Goal: Find specific page/section: Find specific page/section

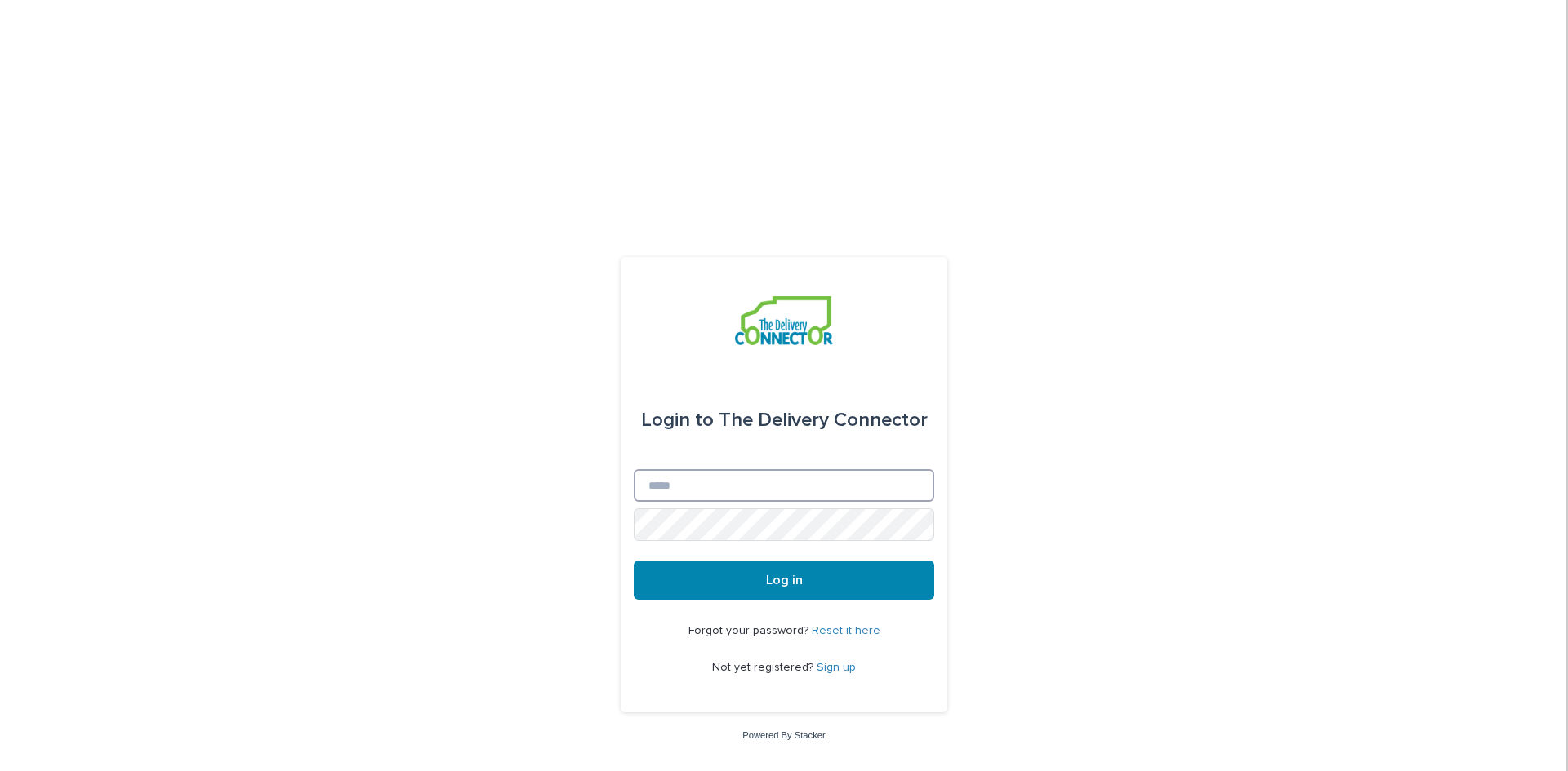
type input "**********"
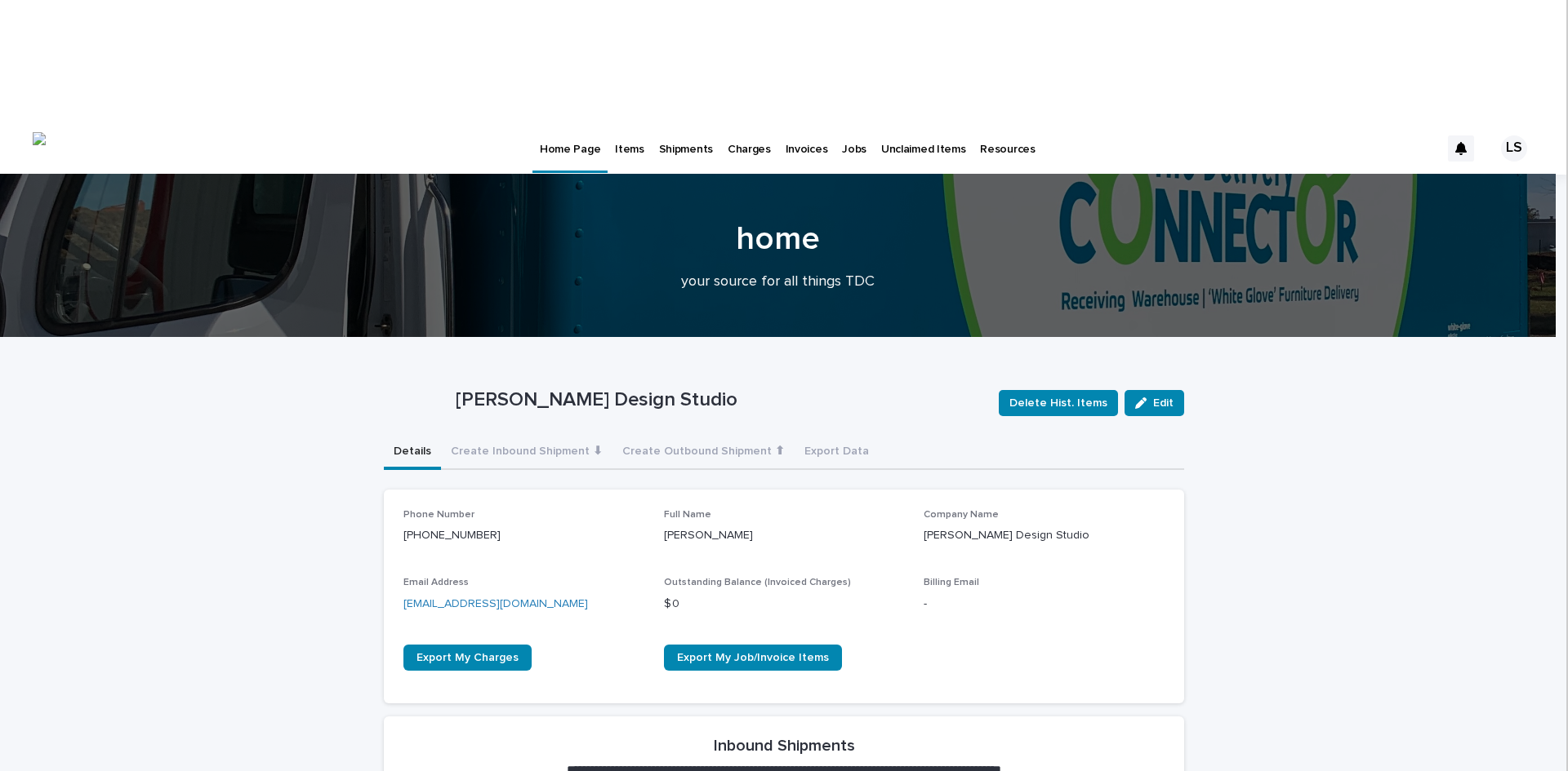
click at [635, 122] on p "Items" at bounding box center [629, 139] width 29 height 35
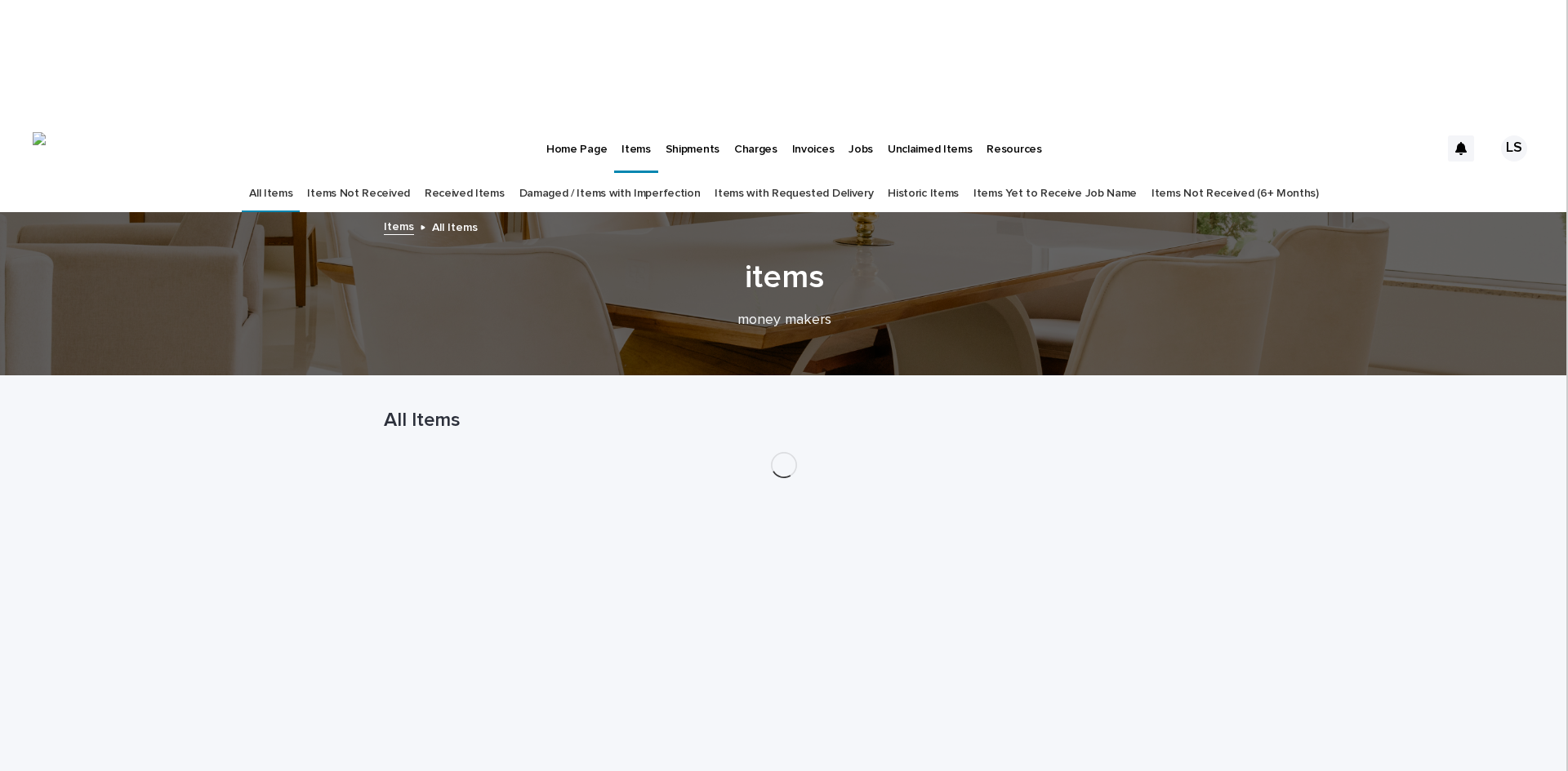
click at [502, 175] on link "Received Items" at bounding box center [465, 194] width 80 height 38
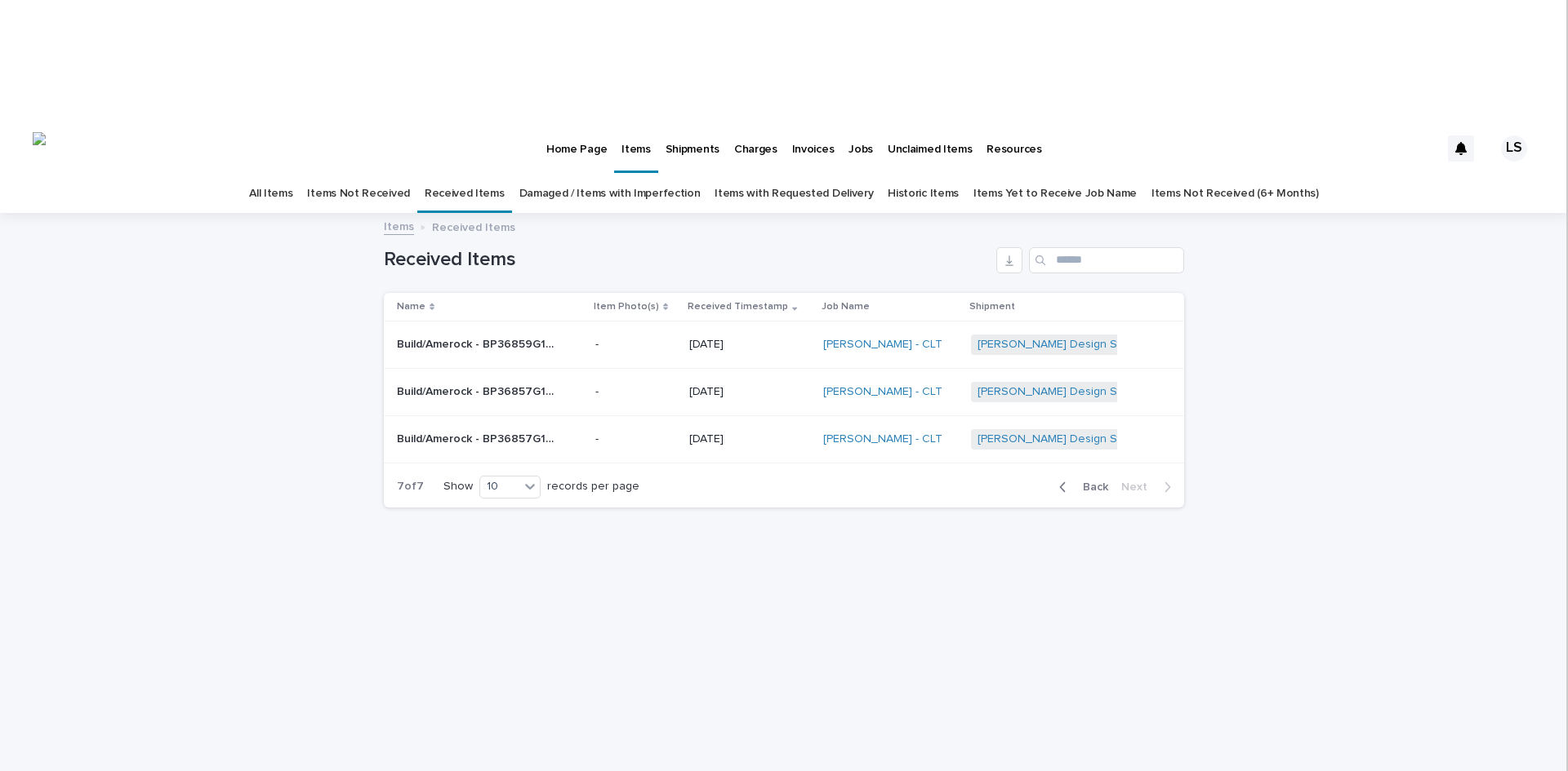
click at [390, 175] on link "Items Not Received" at bounding box center [358, 194] width 102 height 38
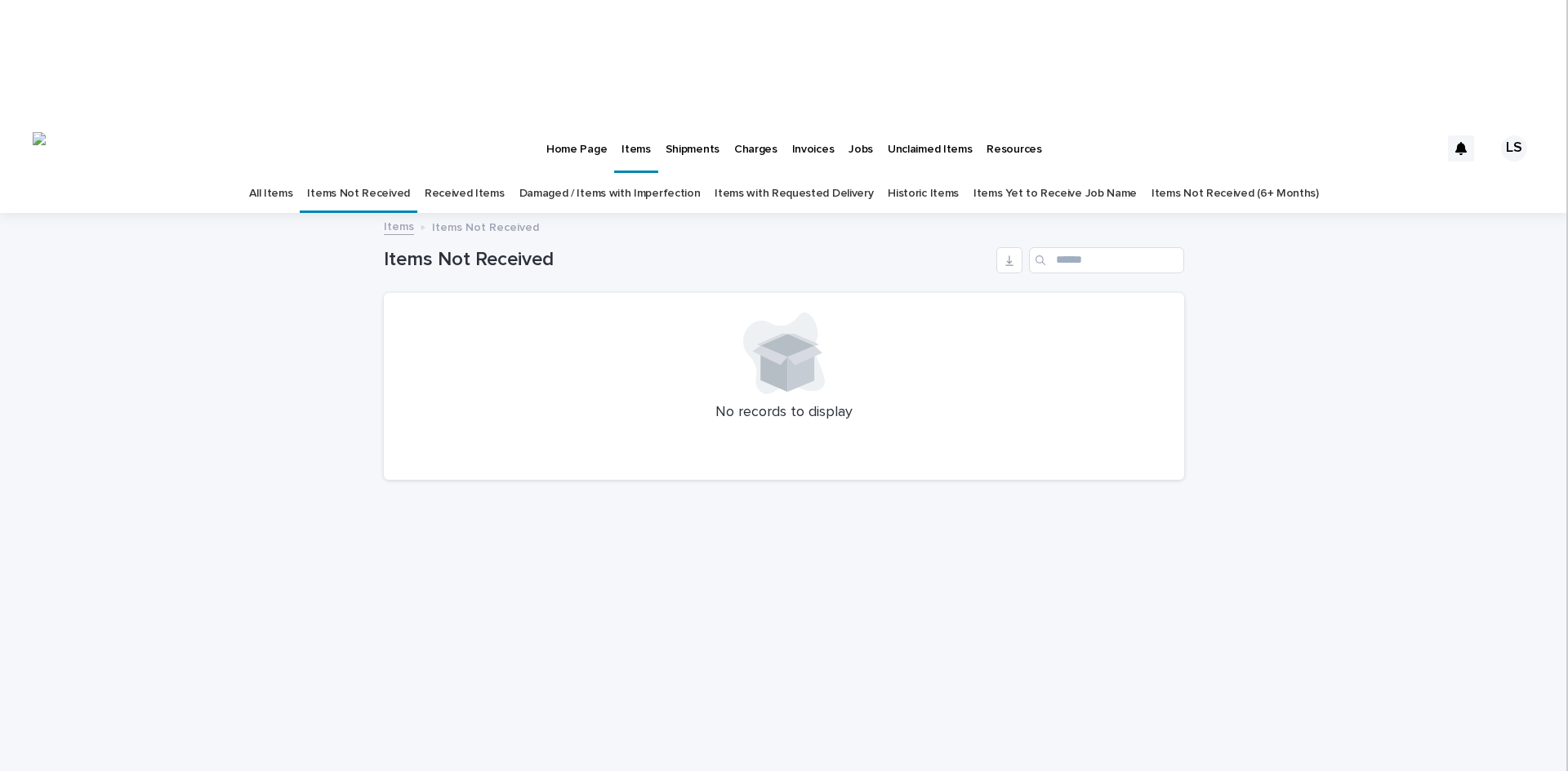
click at [292, 175] on link "All Items" at bounding box center [270, 194] width 43 height 38
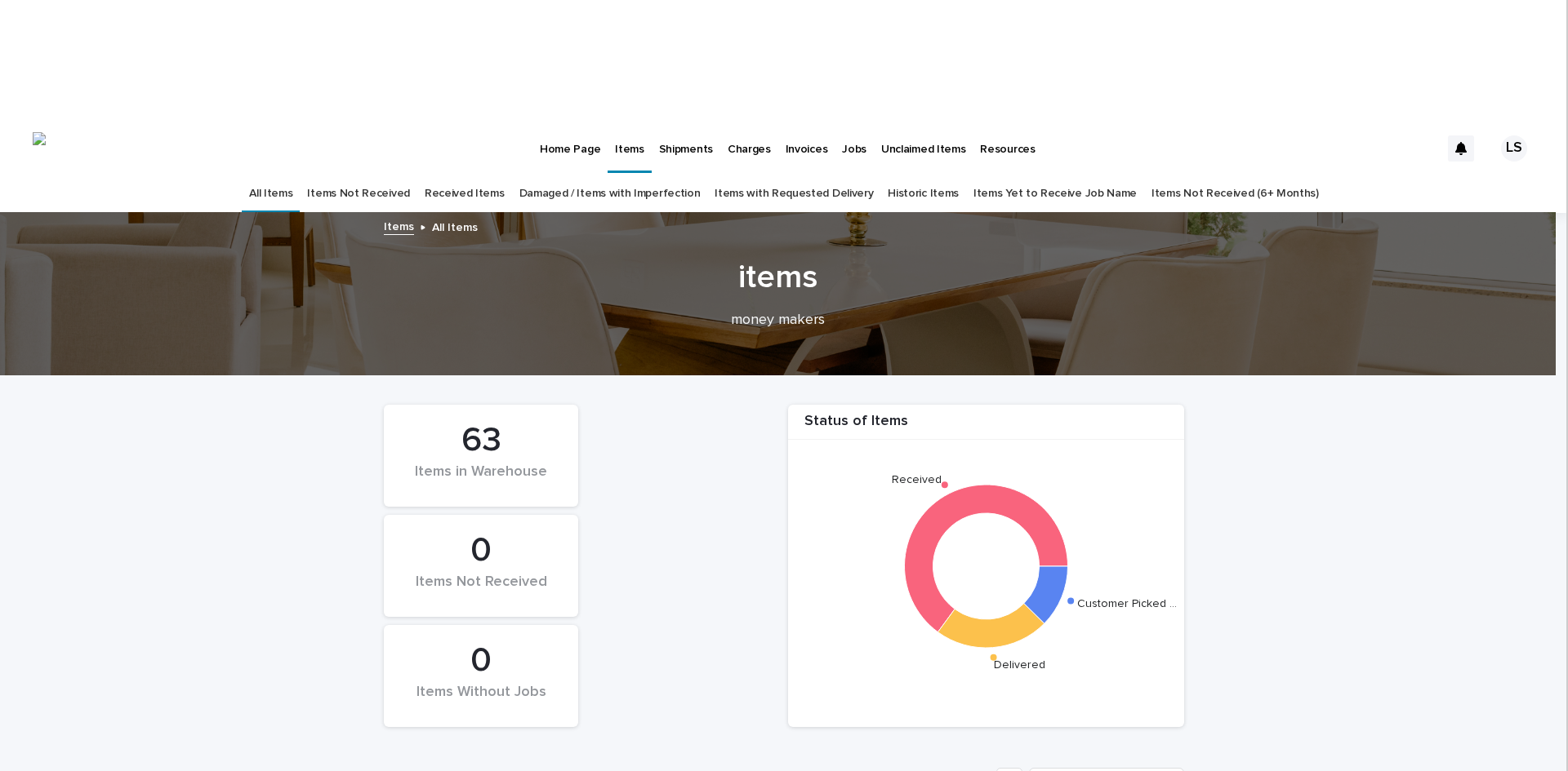
click at [464, 175] on link "Received Items" at bounding box center [465, 194] width 80 height 38
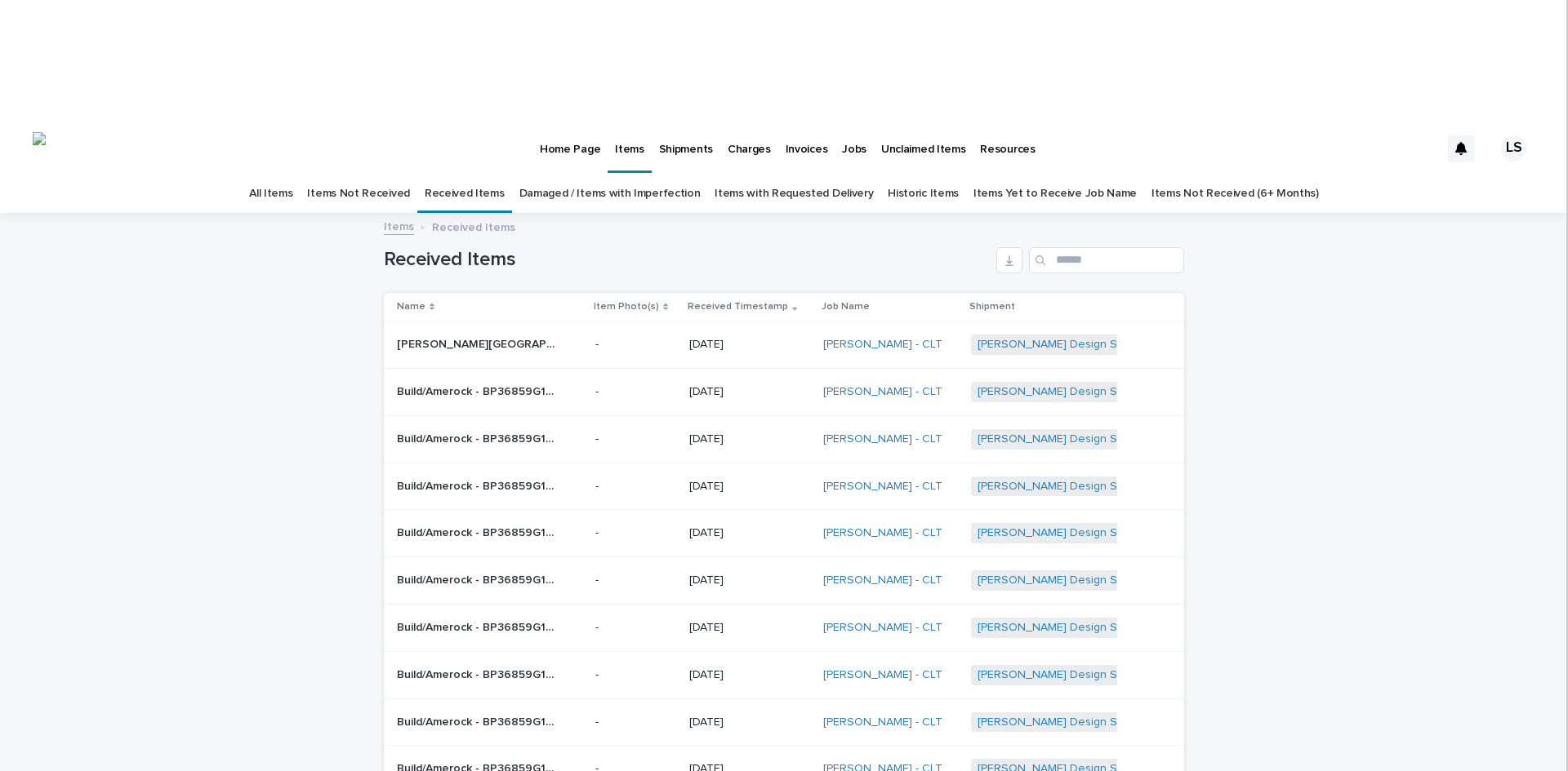
click at [398, 175] on link "Items Not Received" at bounding box center [358, 194] width 102 height 38
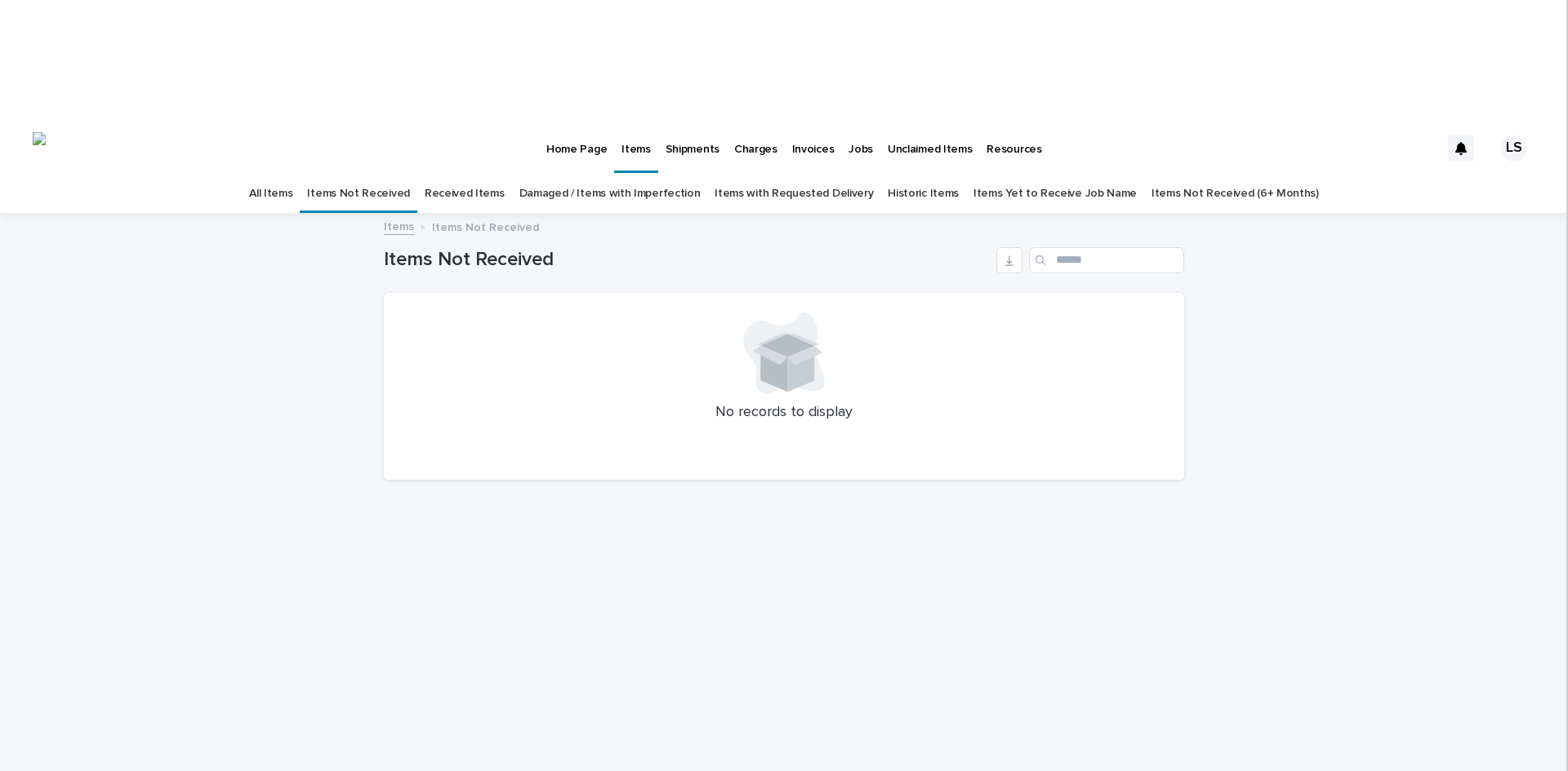
click at [472, 175] on link "Received Items" at bounding box center [465, 194] width 80 height 38
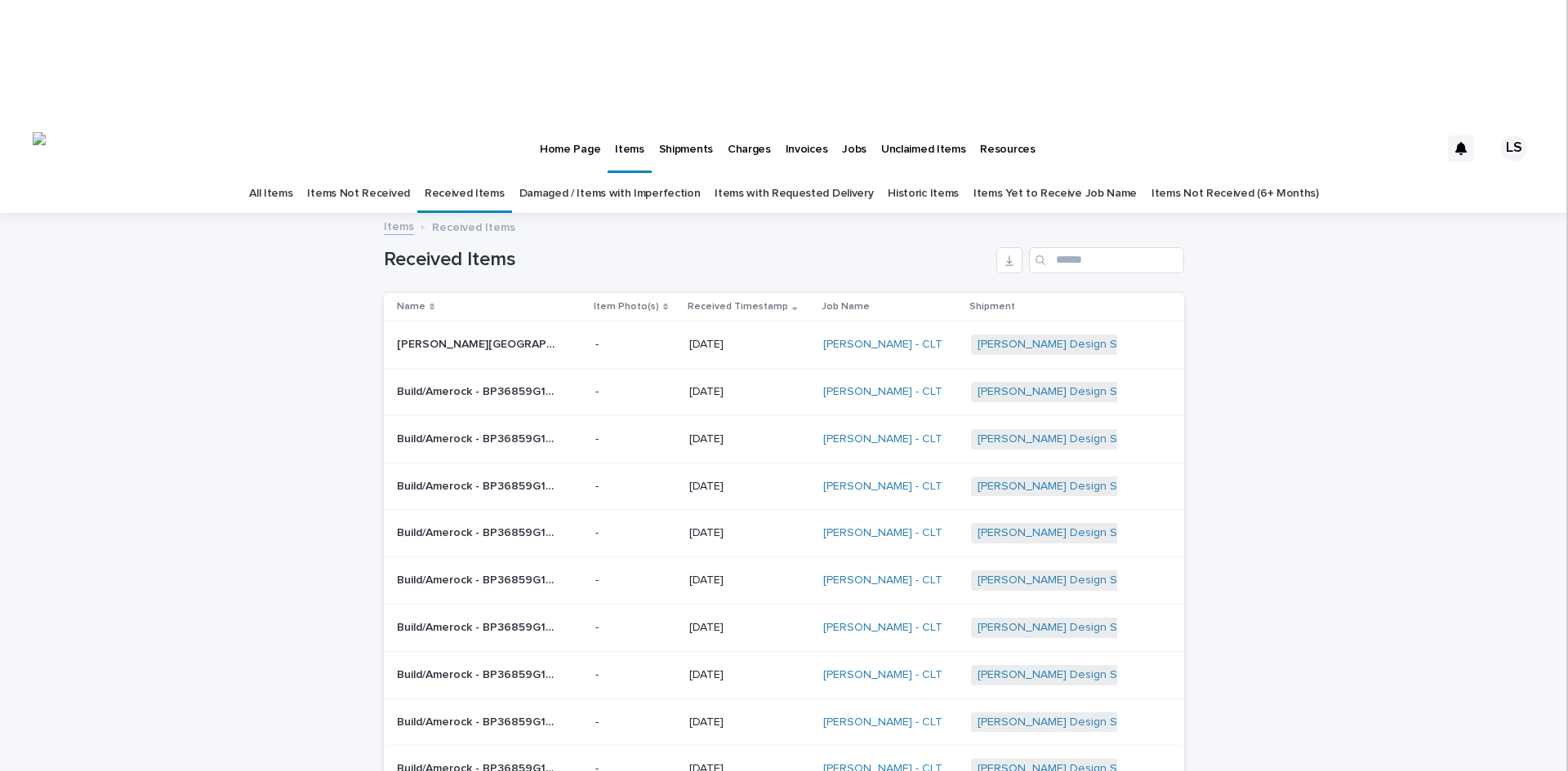
click at [515, 334] on p "[PERSON_NAME][GEOGRAPHIC_DATA] - 4713-AGB | 73271" at bounding box center [480, 343] width 166 height 17
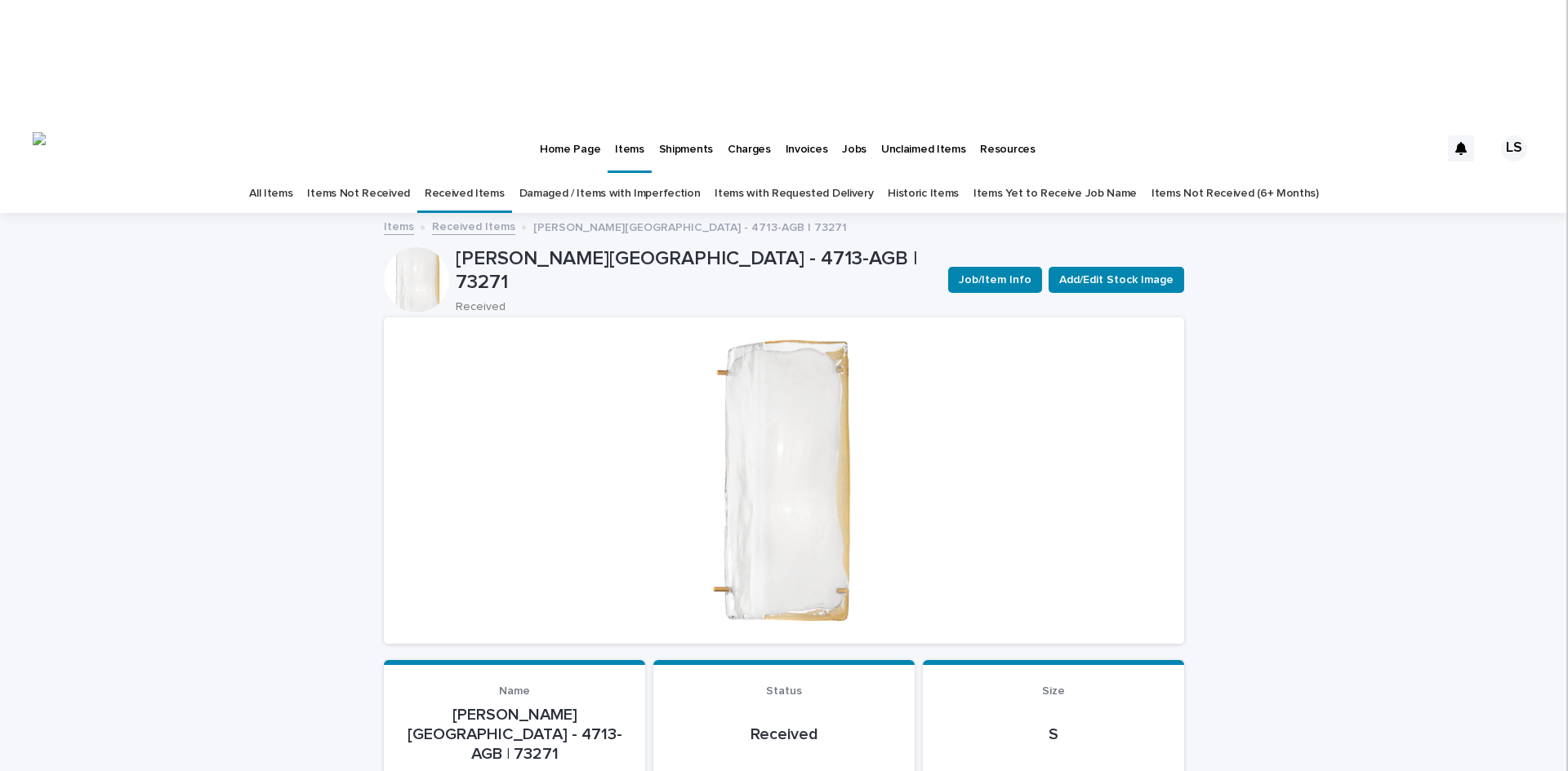
click at [452, 175] on link "Received Items" at bounding box center [465, 194] width 80 height 38
